Goal: Task Accomplishment & Management: Manage account settings

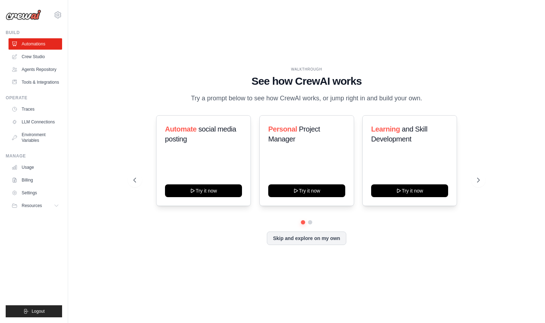
click at [93, 132] on div "WALKTHROUGH See how [PERSON_NAME] works Try a prompt below to see how [PERSON_N…" at bounding box center [306, 161] width 454 height 309
drag, startPoint x: 39, startPoint y: 56, endPoint x: 43, endPoint y: 63, distance: 8.3
click at [39, 56] on link "Crew Studio" at bounding box center [36, 56] width 54 height 11
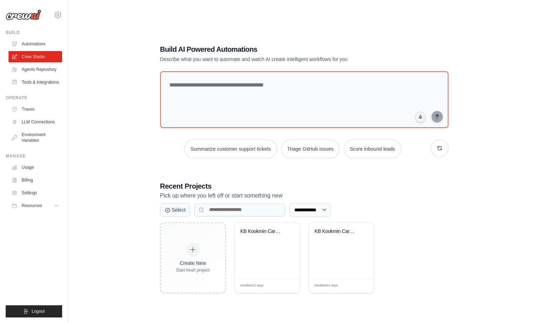
drag, startPoint x: 140, startPoint y: 218, endPoint x: 145, endPoint y: 220, distance: 6.1
click at [143, 220] on div "**********" at bounding box center [303, 168] width 449 height 323
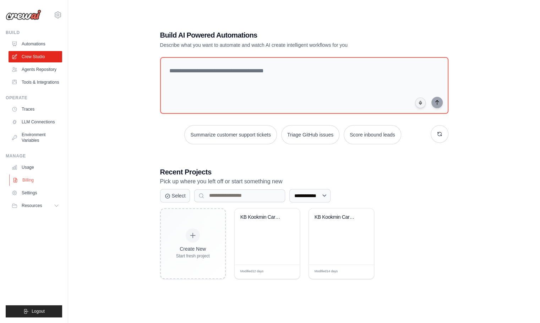
click at [32, 184] on link "Billing" at bounding box center [36, 180] width 54 height 11
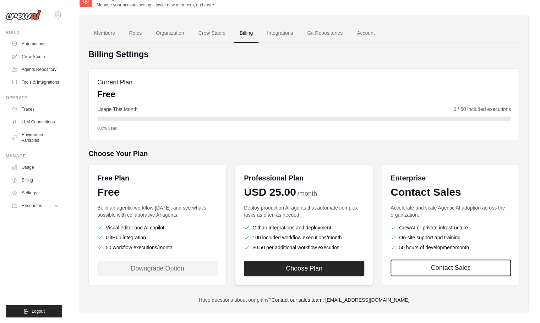
scroll to position [20, 0]
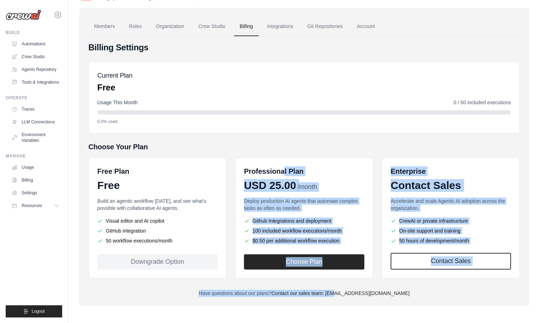
drag, startPoint x: 284, startPoint y: 154, endPoint x: 351, endPoint y: 304, distance: 163.9
click at [351, 304] on div "Members Roles Organization Crew Studio Billing Integrations Git Repositories Ac…" at bounding box center [303, 157] width 449 height 298
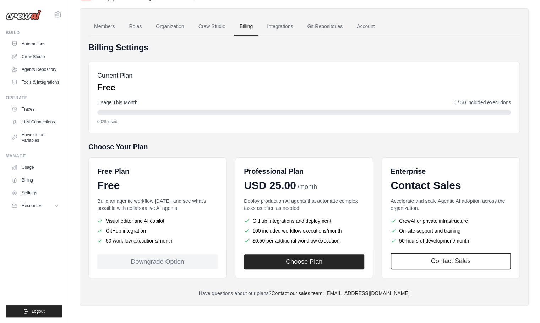
click at [242, 150] on h5 "Choose Your Plan" at bounding box center [303, 147] width 431 height 10
drag, startPoint x: 290, startPoint y: 216, endPoint x: 431, endPoint y: 306, distance: 167.2
click at [431, 306] on div "Settings Manage your account settings, invite new members, and more. Members Ro…" at bounding box center [303, 152] width 449 height 330
click at [421, 299] on div "Members Roles Organization Crew Studio Billing Integrations Git Repositories Ac…" at bounding box center [303, 157] width 449 height 298
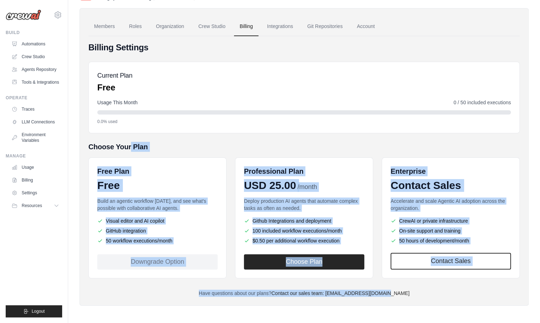
drag, startPoint x: 406, startPoint y: 294, endPoint x: 85, endPoint y: 142, distance: 354.8
click at [85, 142] on div "Members Roles Organization Crew Studio Billing Integrations Git Repositories Ac…" at bounding box center [303, 157] width 449 height 298
click at [89, 145] on h5 "Choose Your Plan" at bounding box center [303, 147] width 431 height 10
drag, startPoint x: 87, startPoint y: 144, endPoint x: 427, endPoint y: 296, distance: 372.5
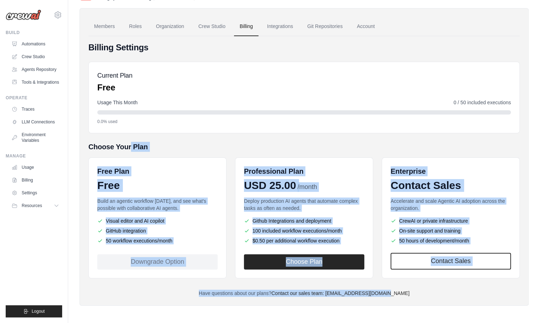
click at [427, 296] on div "Members Roles Organization Crew Studio Billing Integrations Git Repositories Ac…" at bounding box center [303, 157] width 449 height 298
drag, startPoint x: 427, startPoint y: 296, endPoint x: 423, endPoint y: 294, distance: 3.8
click at [424, 294] on p "Have questions about our plans? Contact our sales team: engineering@crewai.com" at bounding box center [303, 293] width 431 height 7
click at [411, 291] on p "Have questions about our plans? Contact our sales team: engineering@crewai.com" at bounding box center [303, 293] width 431 height 7
drag, startPoint x: 407, startPoint y: 293, endPoint x: 83, endPoint y: 135, distance: 361.0
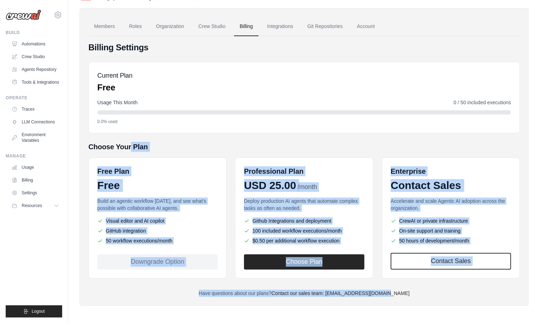
click at [83, 135] on div "Members Roles Organization Crew Studio Billing Integrations Git Repositories Ac…" at bounding box center [303, 157] width 449 height 298
drag, startPoint x: 83, startPoint y: 135, endPoint x: 98, endPoint y: 149, distance: 20.1
click at [98, 149] on h5 "Choose Your Plan" at bounding box center [303, 147] width 431 height 10
click at [93, 146] on h5 "Choose Your Plan" at bounding box center [303, 147] width 431 height 10
click at [87, 144] on div "Members Roles Organization Crew Studio Billing Integrations Git Repositories Ac…" at bounding box center [303, 157] width 449 height 298
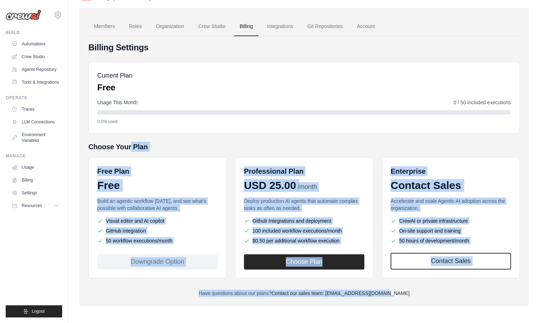
click at [86, 140] on div "Members Roles Organization Crew Studio Billing Integrations Git Repositories Ac…" at bounding box center [303, 157] width 449 height 298
drag, startPoint x: 89, startPoint y: 145, endPoint x: 429, endPoint y: 310, distance: 377.6
click at [429, 310] on div "Settings Manage your account settings, invite new members, and more. Members Ro…" at bounding box center [303, 152] width 449 height 330
drag, startPoint x: 429, startPoint y: 310, endPoint x: 395, endPoint y: 304, distance: 34.2
click at [396, 303] on div "Members Roles Organization Crew Studio Billing Integrations Git Repositories Ac…" at bounding box center [303, 157] width 449 height 298
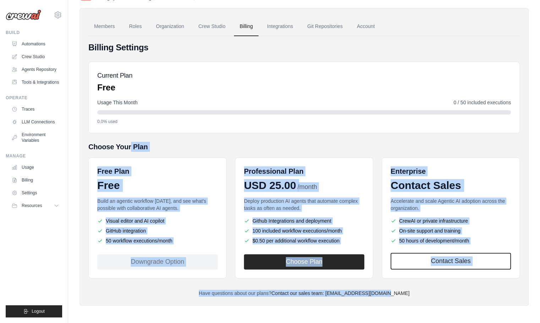
click at [386, 312] on div "Settings Manage your account settings, invite new members, and more. Members Ro…" at bounding box center [303, 152] width 449 height 330
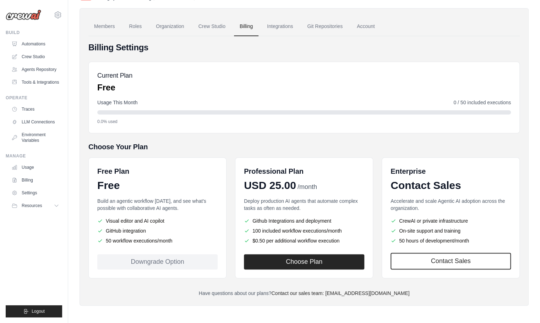
click at [379, 312] on div "Settings Manage your account settings, invite new members, and more. Members Ro…" at bounding box center [303, 152] width 449 height 330
click at [55, 128] on link "LLM Connections" at bounding box center [36, 121] width 54 height 11
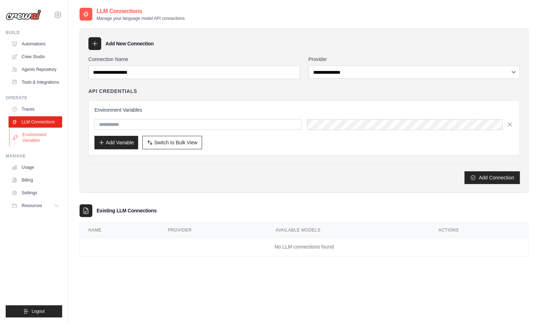
click at [44, 143] on link "Environment Variables" at bounding box center [36, 137] width 54 height 17
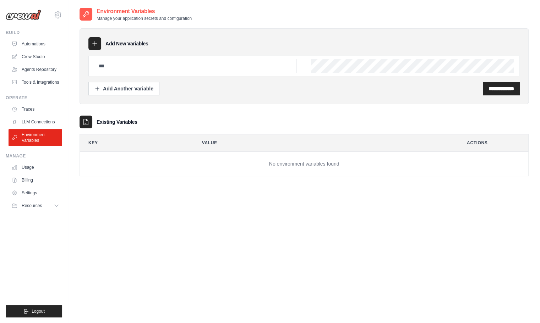
click at [115, 193] on div "**********" at bounding box center [303, 168] width 449 height 323
click at [187, 317] on div "**********" at bounding box center [303, 168] width 449 height 323
